Goal: Check status: Check status

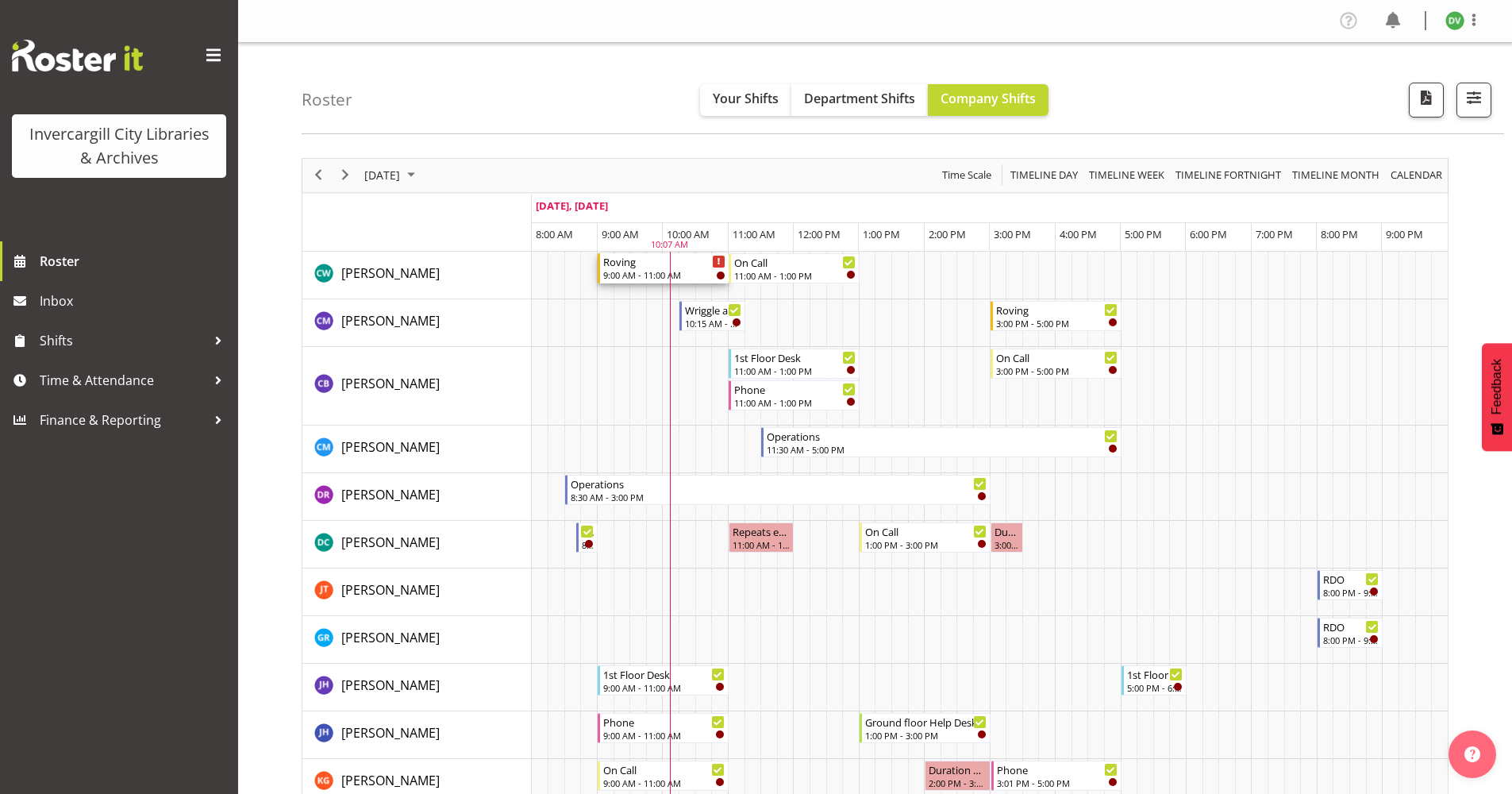
click at [718, 260] on icon "Timeline Day of September 29, 2025" at bounding box center [719, 261] width 3 height 8
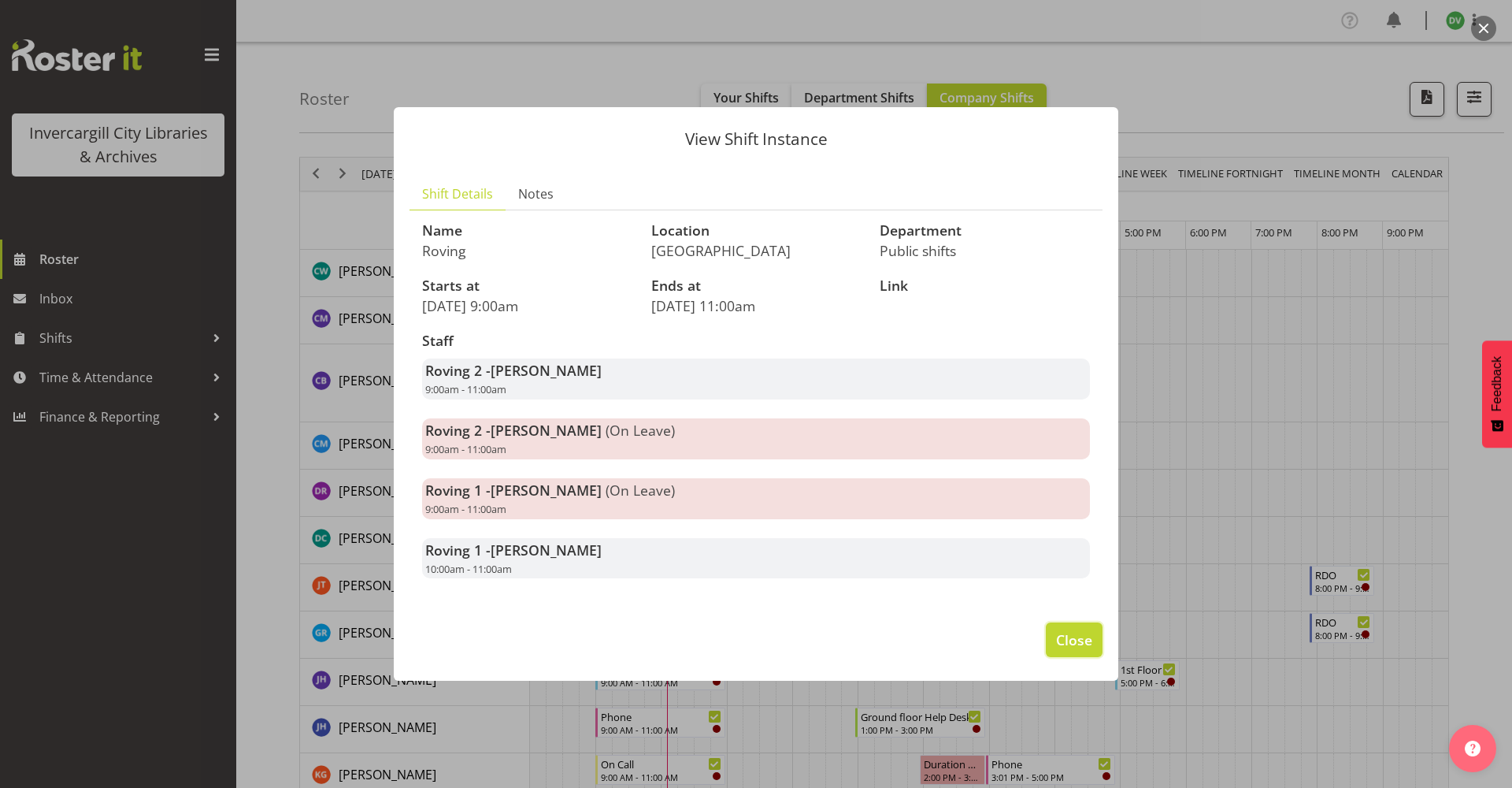
click at [1075, 643] on span "Close" at bounding box center [1074, 639] width 36 height 20
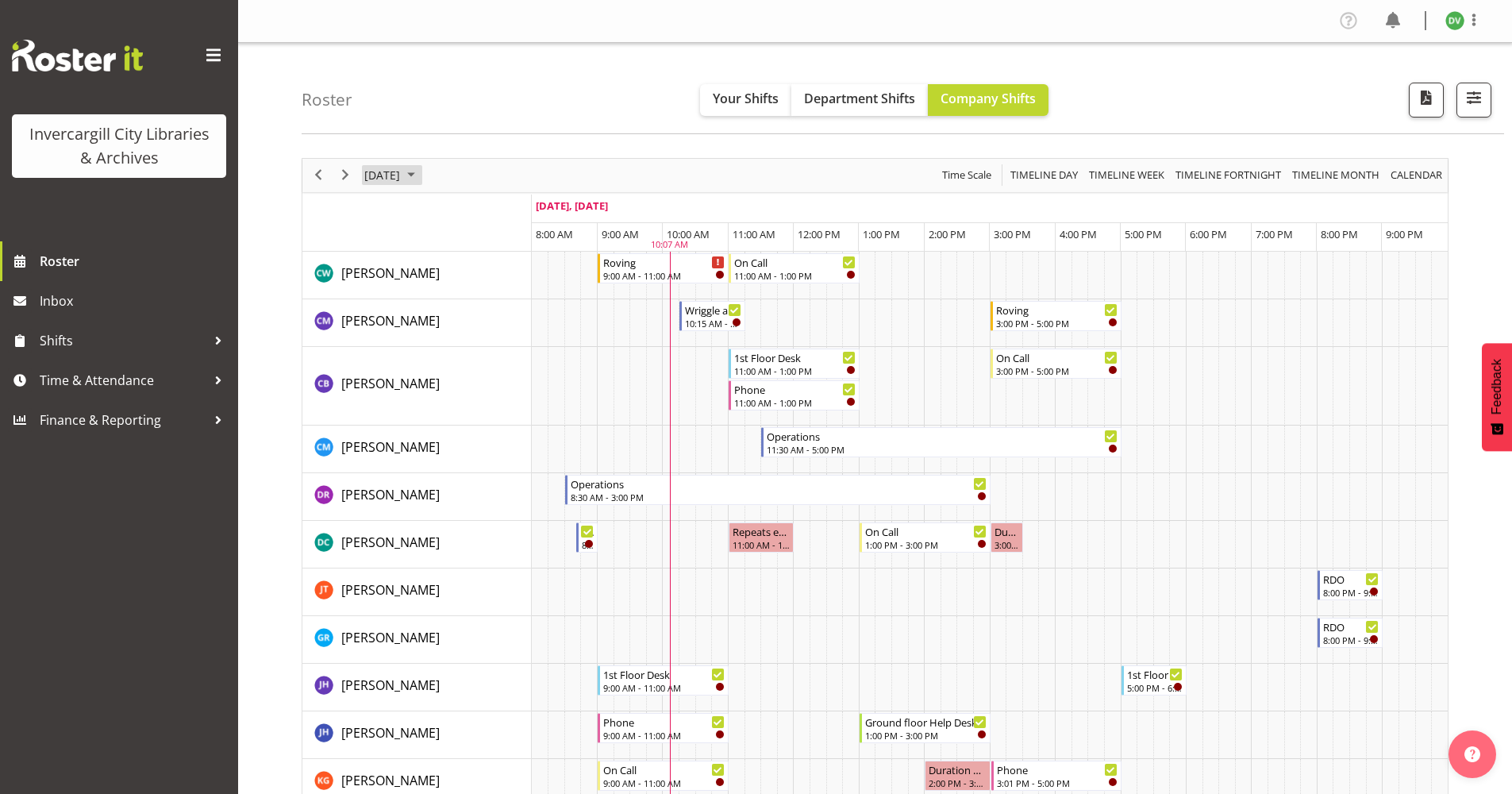
click at [421, 173] on span "September 2025" at bounding box center [411, 175] width 19 height 20
click at [430, 380] on span "30" at bounding box center [431, 377] width 24 height 24
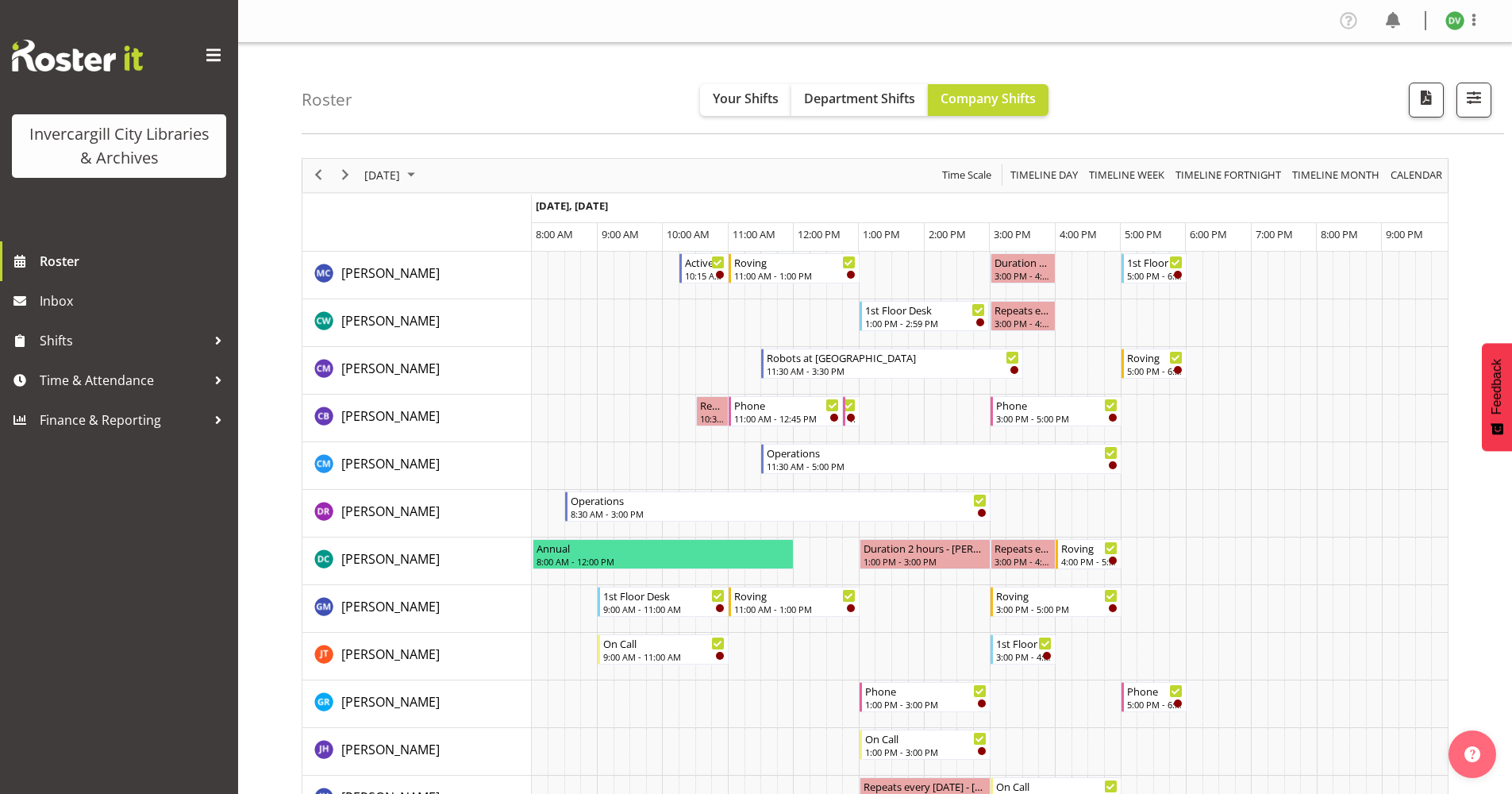
click at [425, 175] on div "[DATE]" at bounding box center [392, 176] width 66 height 34
click at [421, 170] on span "September 2025" at bounding box center [411, 175] width 19 height 20
click at [421, 171] on span "September 2025" at bounding box center [411, 175] width 19 height 20
click at [409, 371] on span "29" at bounding box center [406, 377] width 24 height 24
